Goal: Information Seeking & Learning: Learn about a topic

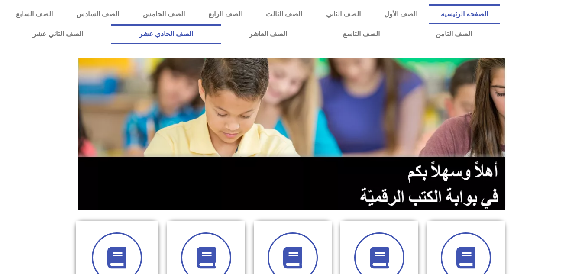
click at [221, 33] on link "الصف الحادي عشر" at bounding box center [166, 34] width 110 height 20
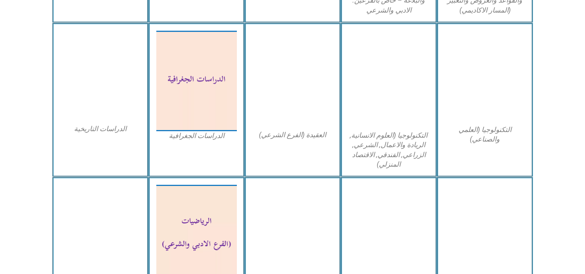
scroll to position [433, 0]
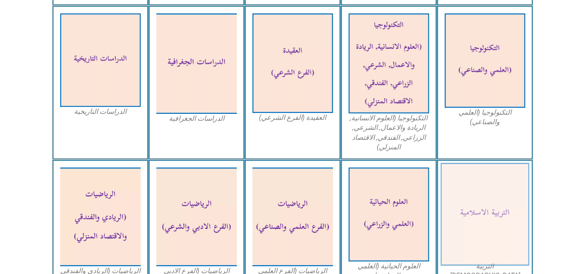
click at [477, 191] on img at bounding box center [484, 214] width 89 height 103
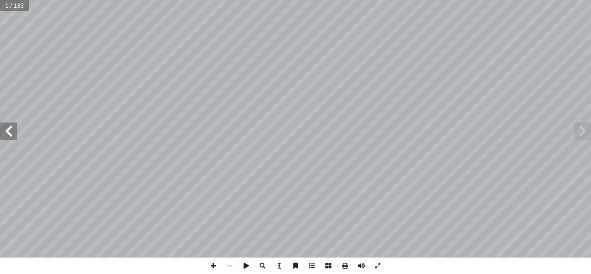
click at [10, 135] on span at bounding box center [8, 131] width 17 height 17
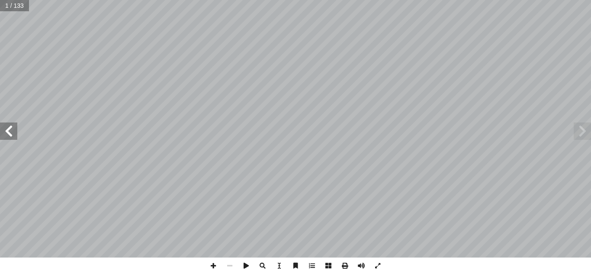
click at [10, 135] on span at bounding box center [8, 131] width 17 height 17
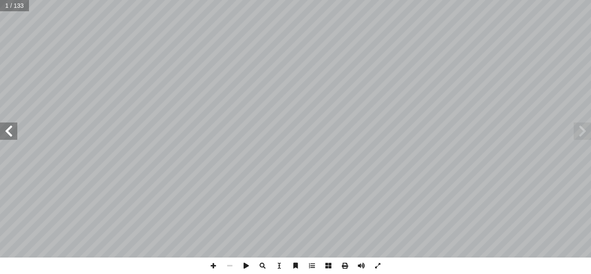
click at [10, 135] on span at bounding box center [8, 131] width 17 height 17
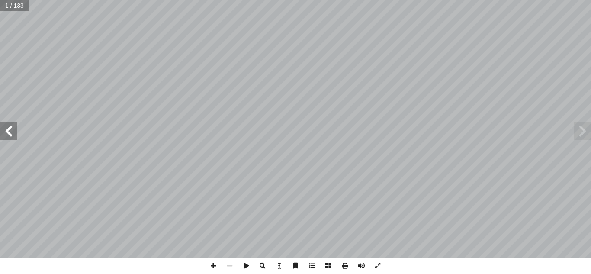
click at [10, 135] on span at bounding box center [8, 131] width 17 height 17
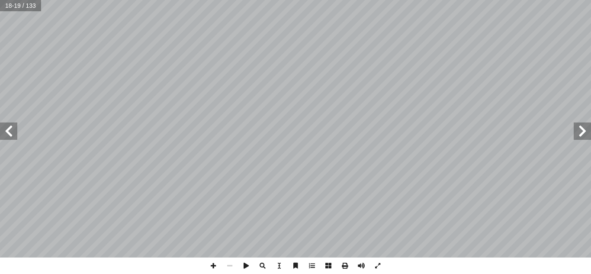
click at [10, 135] on span at bounding box center [8, 131] width 17 height 17
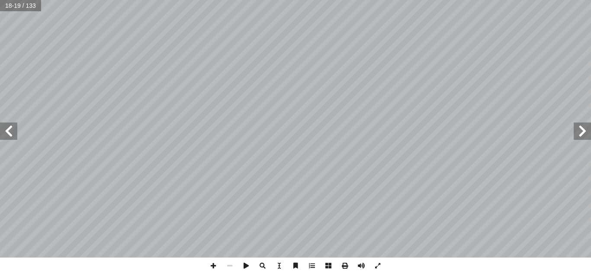
click at [10, 135] on span at bounding box center [8, 131] width 17 height 17
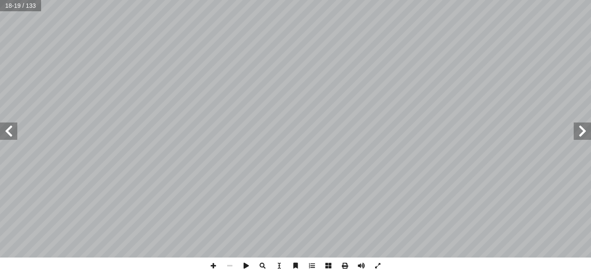
click at [10, 135] on span at bounding box center [8, 131] width 17 height 17
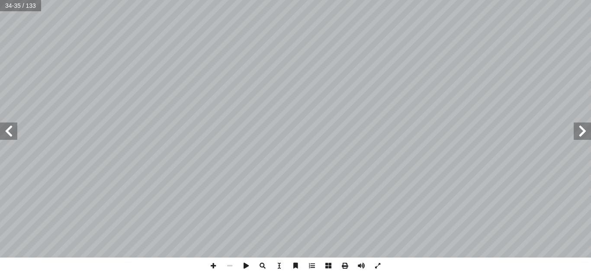
click at [10, 135] on span at bounding box center [8, 131] width 17 height 17
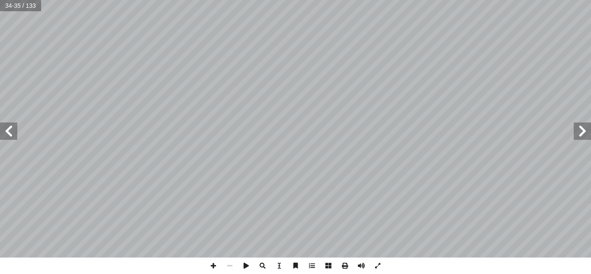
click at [10, 135] on span at bounding box center [8, 131] width 17 height 17
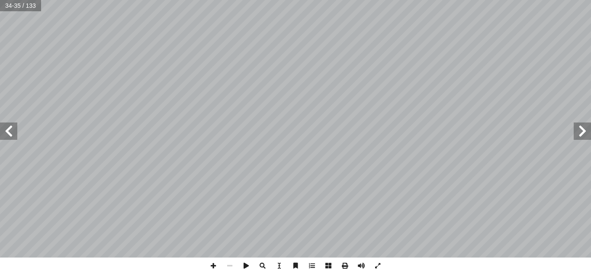
click at [10, 135] on span at bounding box center [8, 131] width 17 height 17
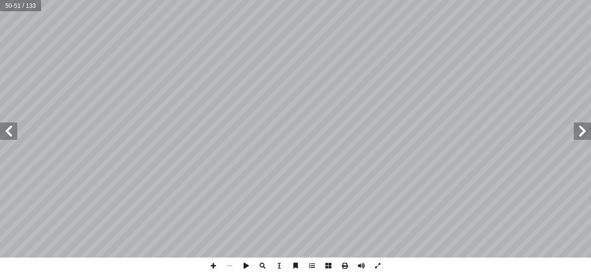
click at [10, 135] on span at bounding box center [8, 131] width 17 height 17
click at [583, 135] on span at bounding box center [582, 131] width 17 height 17
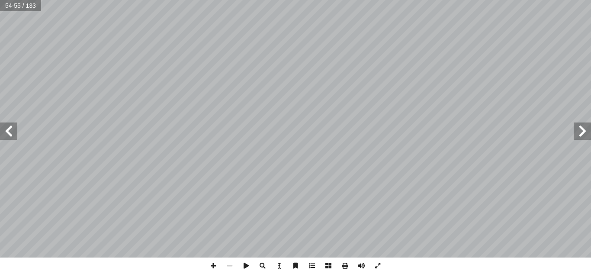
click at [583, 135] on span at bounding box center [582, 131] width 17 height 17
click at [4, 131] on span at bounding box center [8, 131] width 17 height 17
click at [582, 131] on span at bounding box center [582, 131] width 17 height 17
click at [515, 148] on div "٤٧ 1 ءة � ض إ ا لله عنهم � خبر أ ذين � َّ ل � لمؤمنين � لام و ّ لس � عليه َ هيم…" at bounding box center [295, 129] width 591 height 258
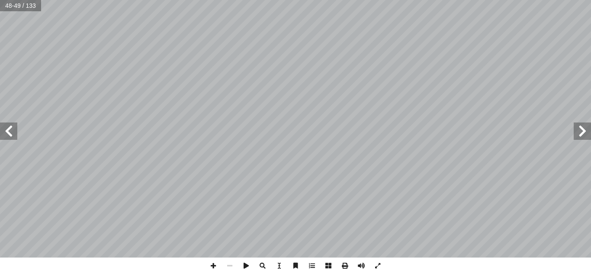
click at [10, 137] on span at bounding box center [8, 131] width 17 height 17
click at [12, 133] on span at bounding box center [8, 131] width 17 height 17
drag, startPoint x: 12, startPoint y: 133, endPoint x: 578, endPoint y: 128, distance: 565.9
click at [578, 128] on span at bounding box center [582, 131] width 17 height 17
drag, startPoint x: 578, startPoint y: 128, endPoint x: 15, endPoint y: 129, distance: 563.3
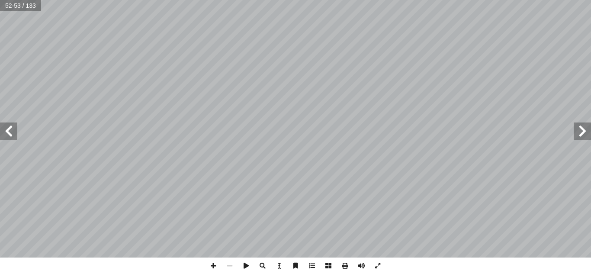
click at [15, 129] on span at bounding box center [8, 131] width 17 height 17
click at [8, 133] on span at bounding box center [8, 131] width 17 height 17
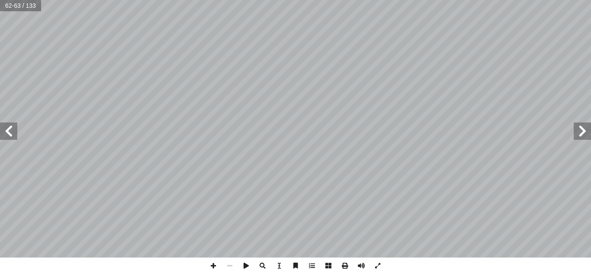
click at [580, 131] on span at bounding box center [582, 131] width 17 height 17
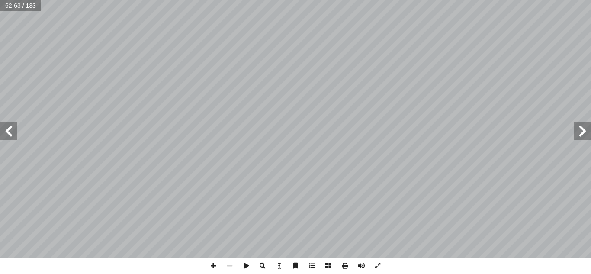
click at [580, 131] on span at bounding box center [582, 131] width 17 height 17
click at [233, 268] on span at bounding box center [230, 266] width 16 height 16
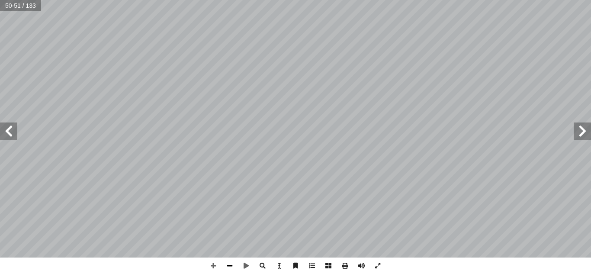
click at [229, 265] on span at bounding box center [230, 266] width 16 height 16
click at [12, 132] on span at bounding box center [8, 131] width 17 height 17
